Goal: Understand process/instructions

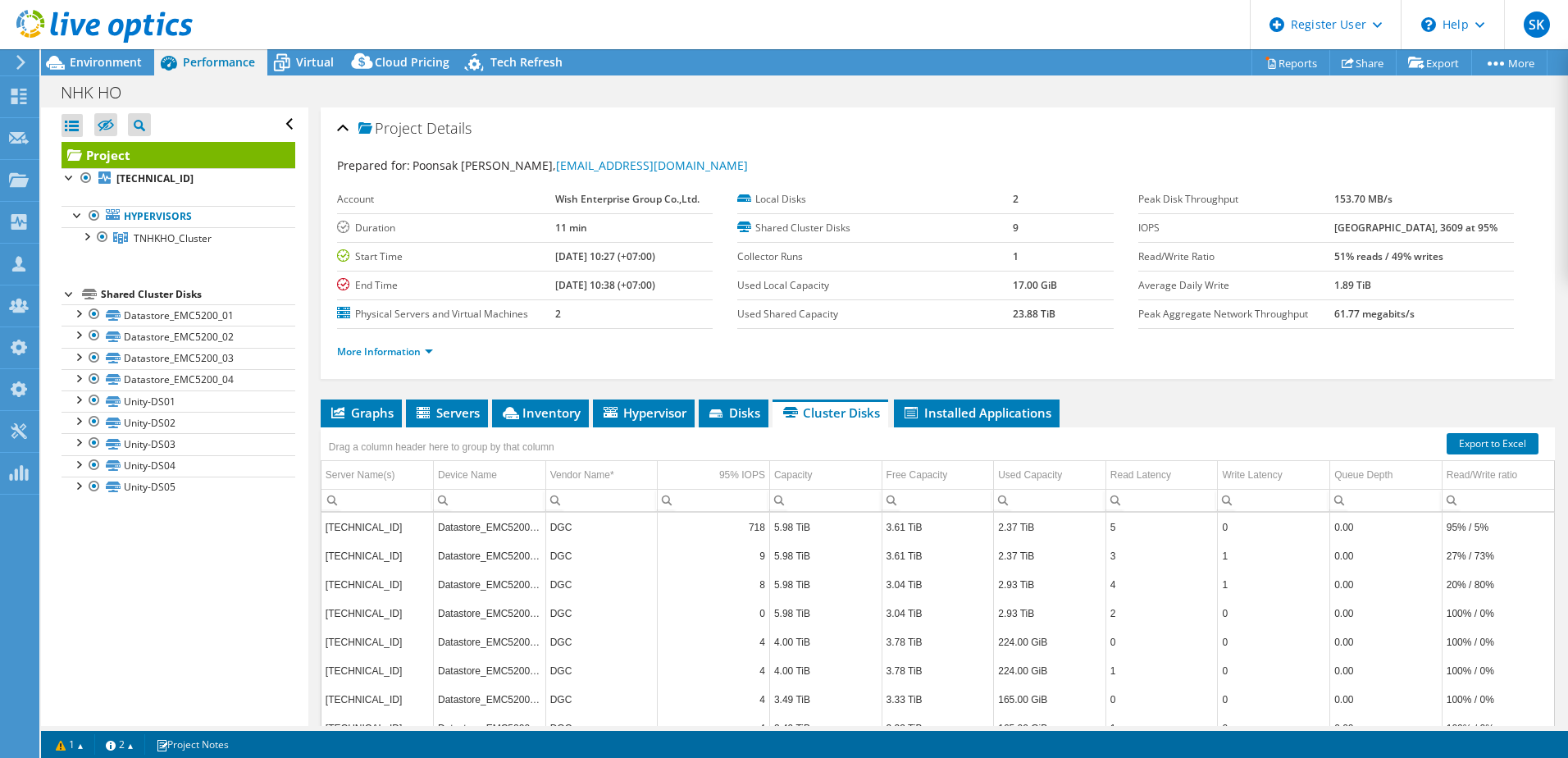
select select "USD"
drag, startPoint x: 497, startPoint y: 57, endPoint x: 517, endPoint y: 110, distance: 56.6
click at [497, 57] on span "Tech Refresh" at bounding box center [526, 62] width 72 height 15
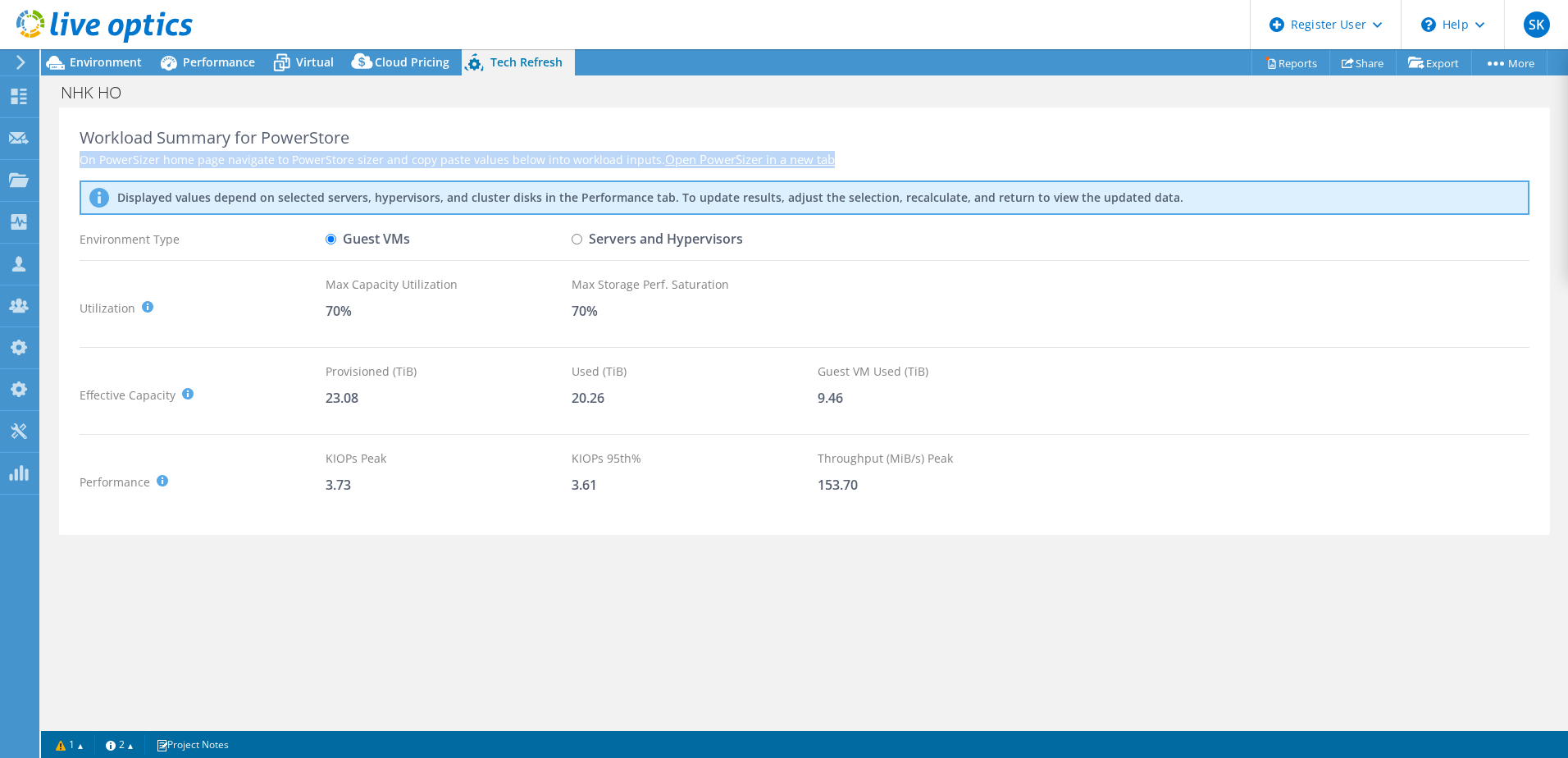
drag, startPoint x: 73, startPoint y: 160, endPoint x: 956, endPoint y: 155, distance: 883.0
click at [956, 155] on div "Workload Summary for PowerStore On PowerSizer home page navigate to PowerStore …" at bounding box center [804, 322] width 1491 height 428
click at [170, 160] on div "On PowerSizer home page navigate to PowerStore sizer and copy paste values belo…" at bounding box center [804, 159] width 1450 height 17
drag, startPoint x: 193, startPoint y: 163, endPoint x: 646, endPoint y: 153, distance: 453.1
click at [646, 153] on div "On PowerSizer home page navigate to PowerStore sizer and copy paste values belo…" at bounding box center [804, 159] width 1450 height 17
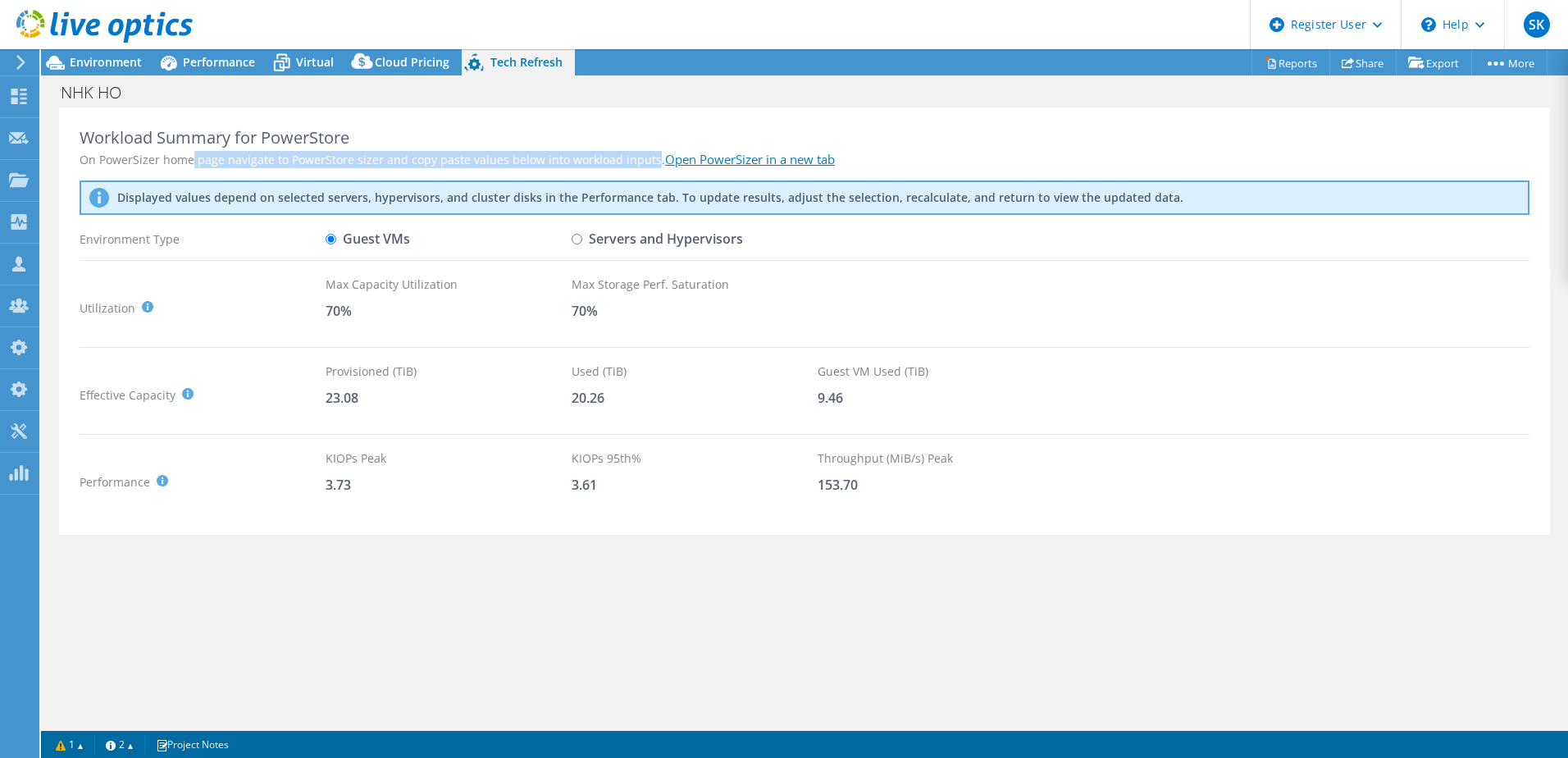
drag, startPoint x: 646, startPoint y: 153, endPoint x: 626, endPoint y: 158, distance: 20.6
click at [626, 158] on div "On PowerSizer home page navigate to PowerStore sizer and copy paste values belo…" at bounding box center [804, 159] width 1450 height 17
click at [725, 156] on link "Open PowerSizer in a new tab" at bounding box center [750, 158] width 169 height 16
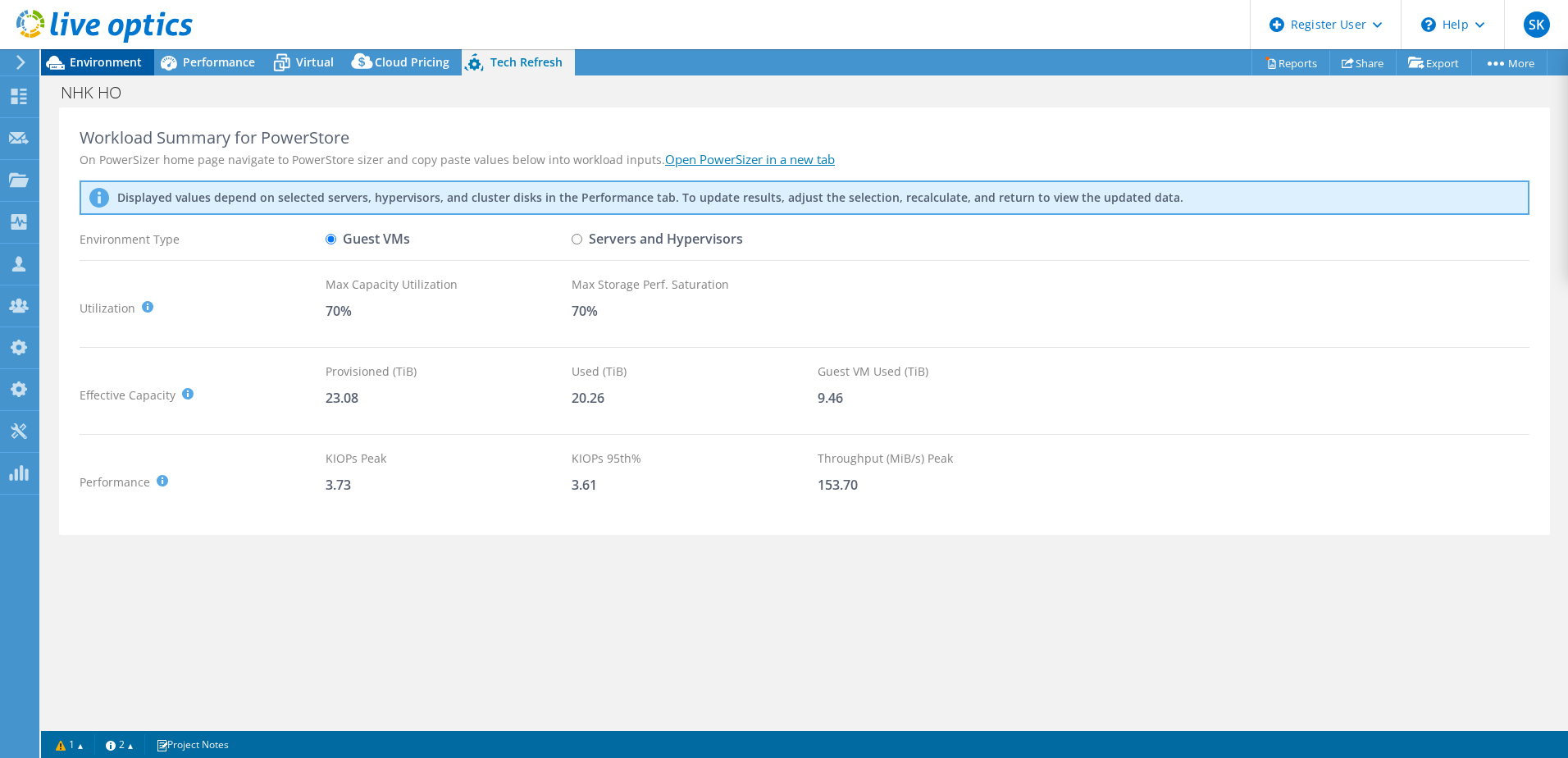
click at [121, 57] on span "Environment" at bounding box center [105, 62] width 72 height 15
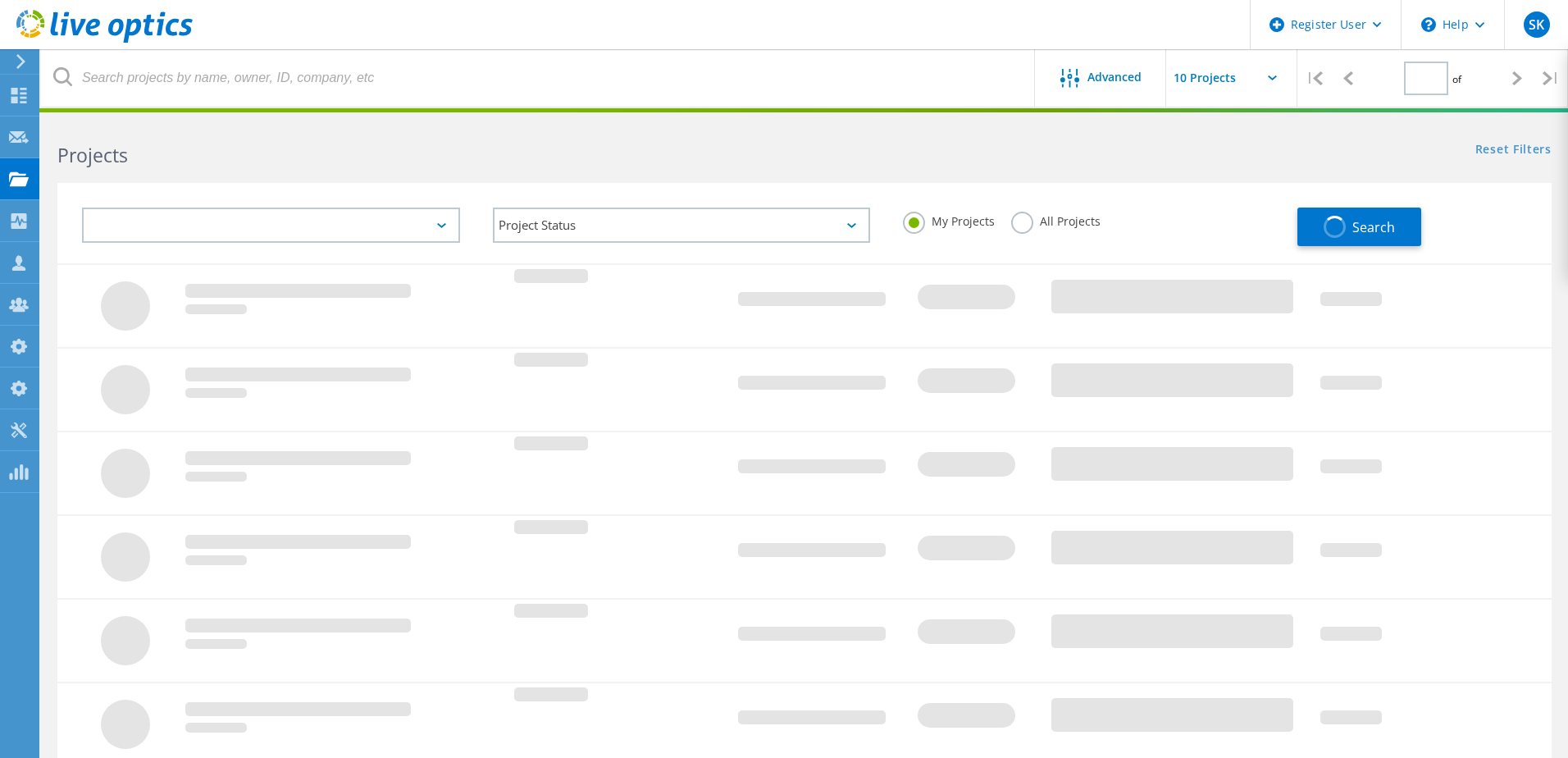
type input "1"
